Goal: Transaction & Acquisition: Subscribe to service/newsletter

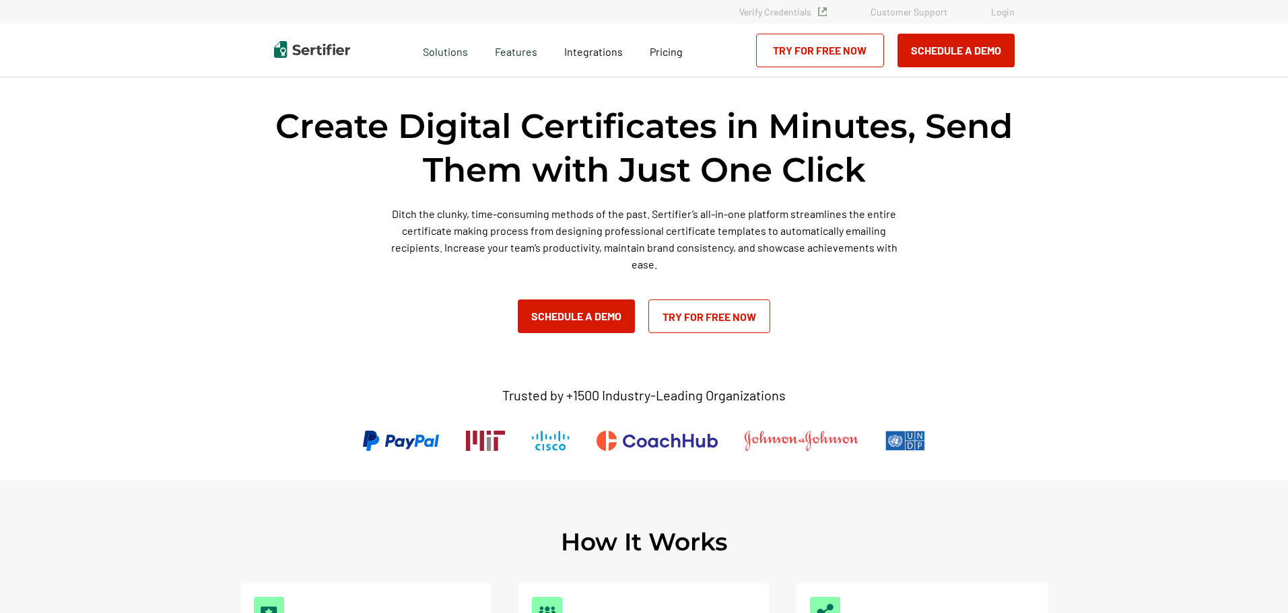
click at [704, 317] on link "Try for Free Now" at bounding box center [709, 317] width 122 height 34
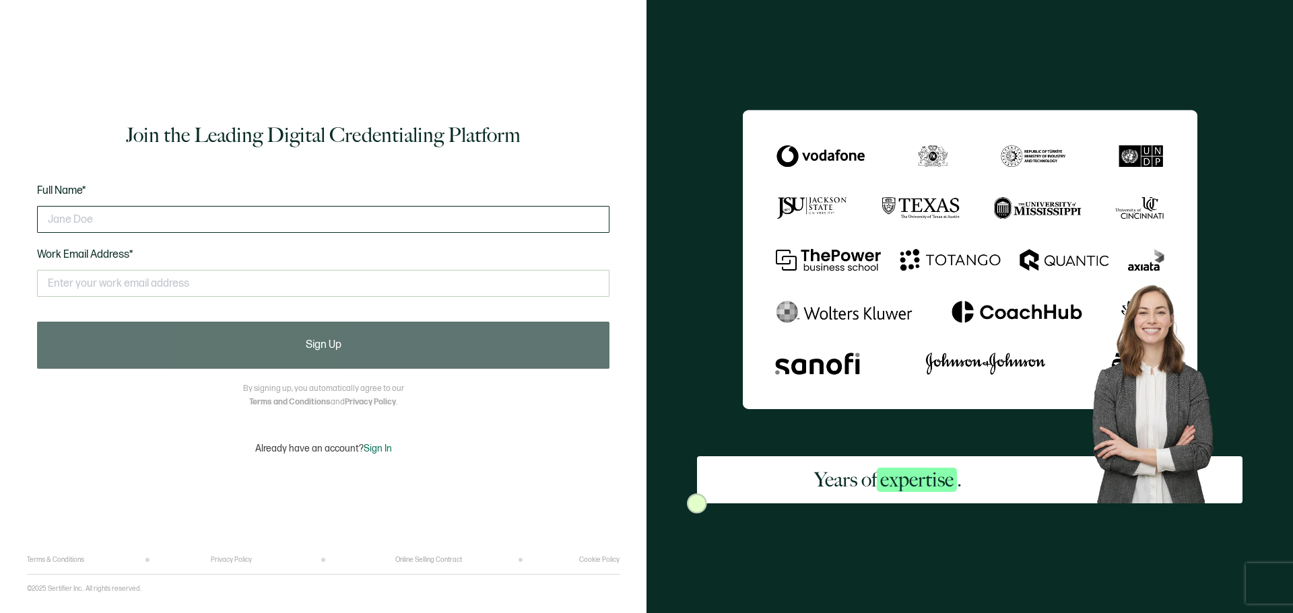
click at [218, 218] on input "text" at bounding box center [323, 219] width 572 height 27
type input "[PERSON_NAME]"
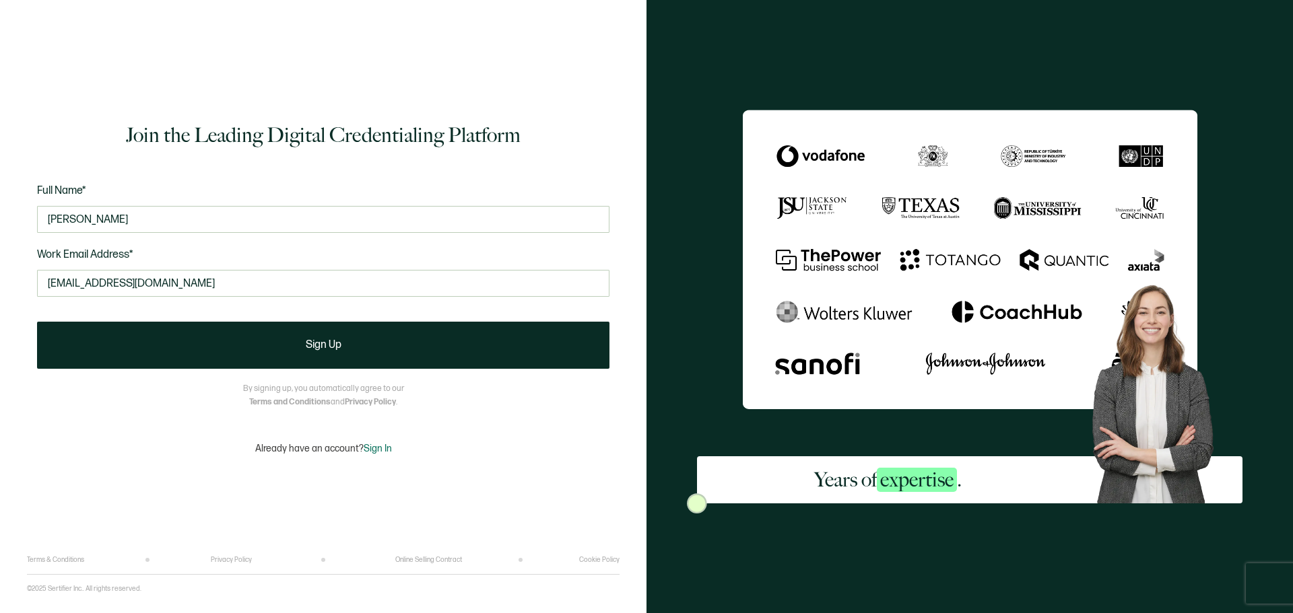
type input "[EMAIL_ADDRESS][DOMAIN_NAME]"
